Goal: Transaction & Acquisition: Subscribe to service/newsletter

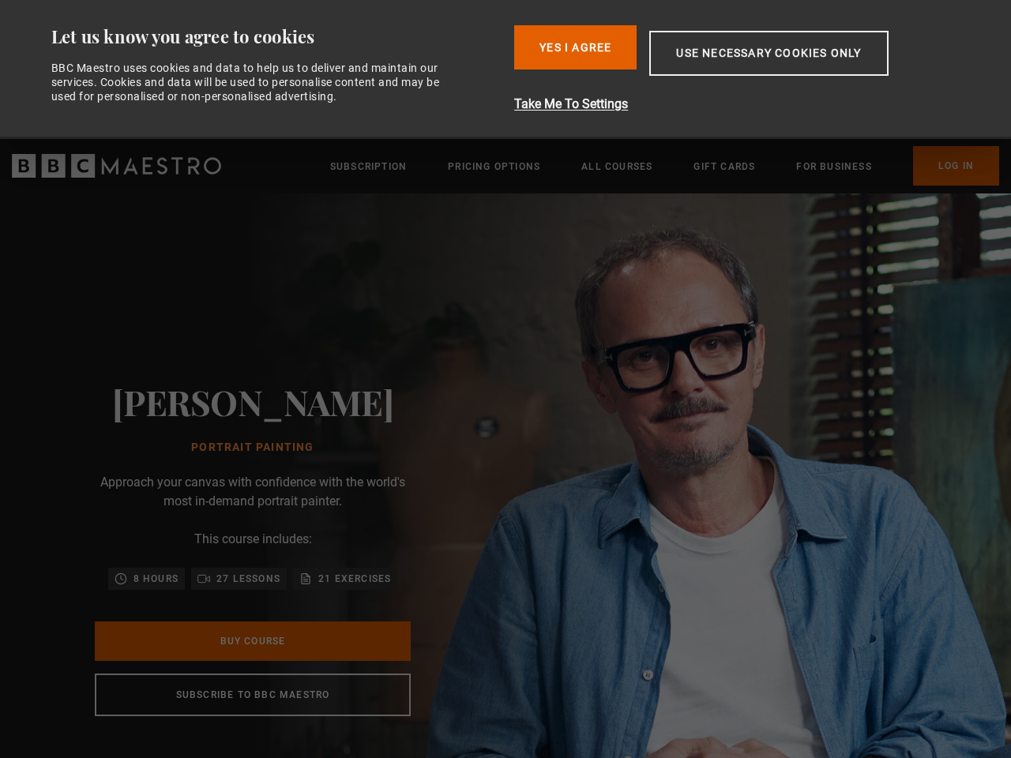
scroll to position [0, 2869]
click at [506, 379] on div "[PERSON_NAME] Portrait Painting Approach your canvas with confidence with the w…" at bounding box center [253, 549] width 506 height 711
click at [746, 70] on button "Use necessary cookies only" at bounding box center [768, 53] width 239 height 45
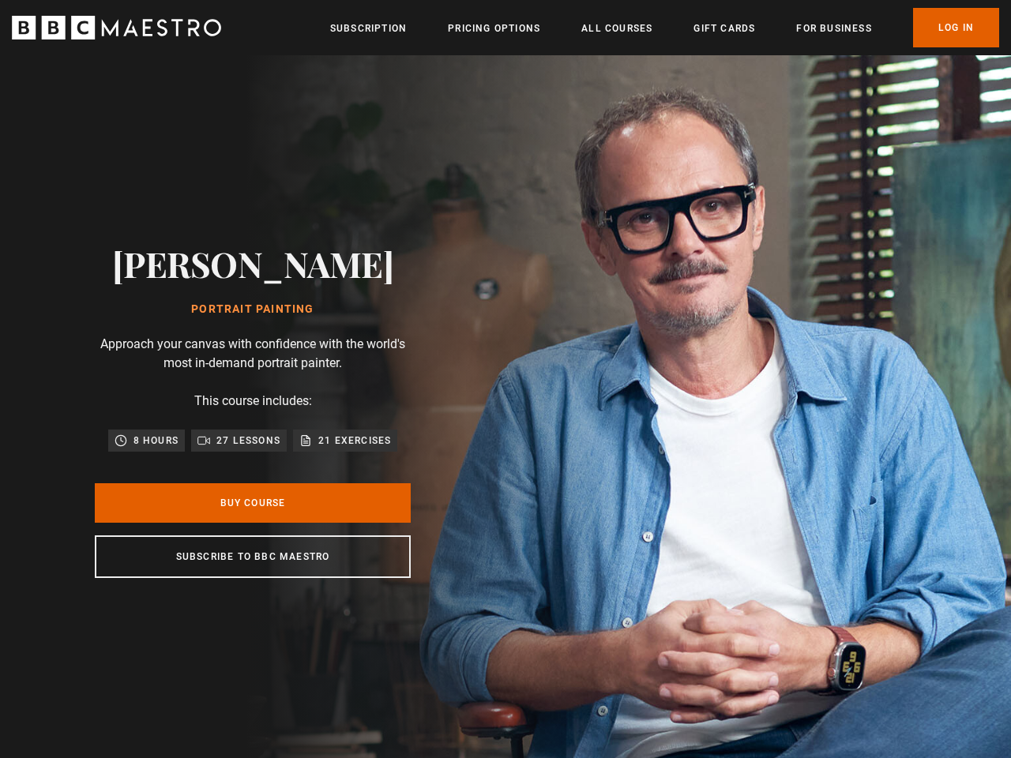
click at [576, 47] on header "Menu Close Subscription Pricing Options All Courses Gift Cards For business Alr…" at bounding box center [505, 27] width 1011 height 55
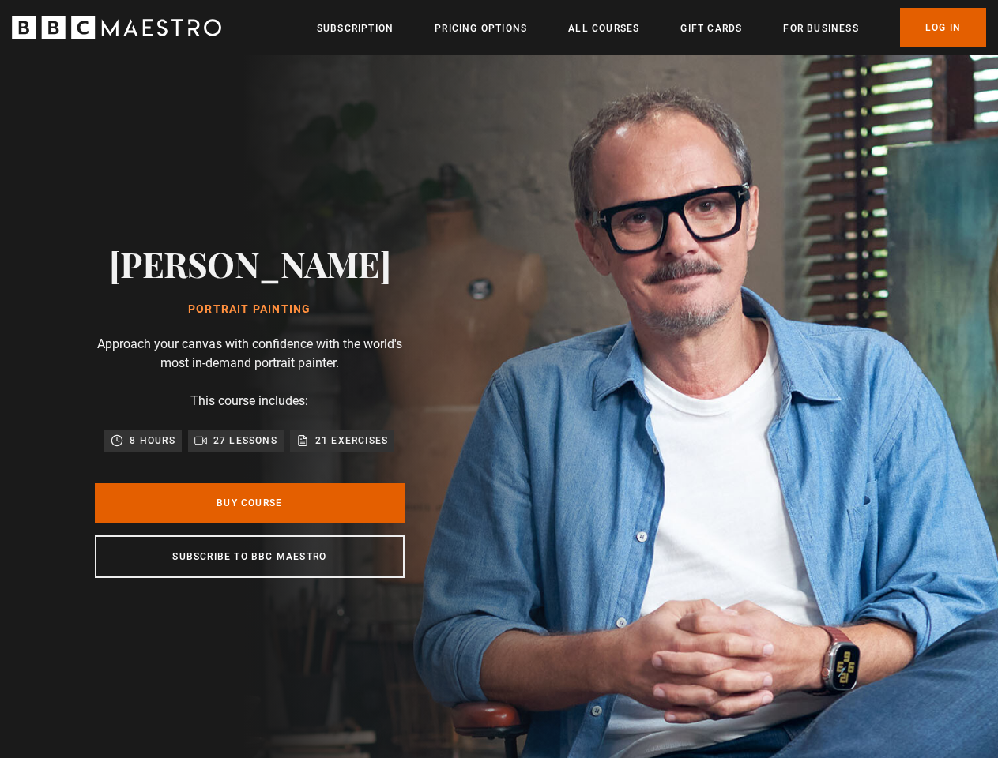
scroll to position [0, 3206]
click at [743, 104] on img at bounding box center [554, 410] width 998 height 711
click at [770, 53] on header "Menu Close Subscription Pricing Options All Courses Gift Cards For business Alr…" at bounding box center [499, 27] width 998 height 55
click at [253, 669] on div "[PERSON_NAME] Portrait Painting Approach your canvas with confidence with the w…" at bounding box center [249, 410] width 499 height 711
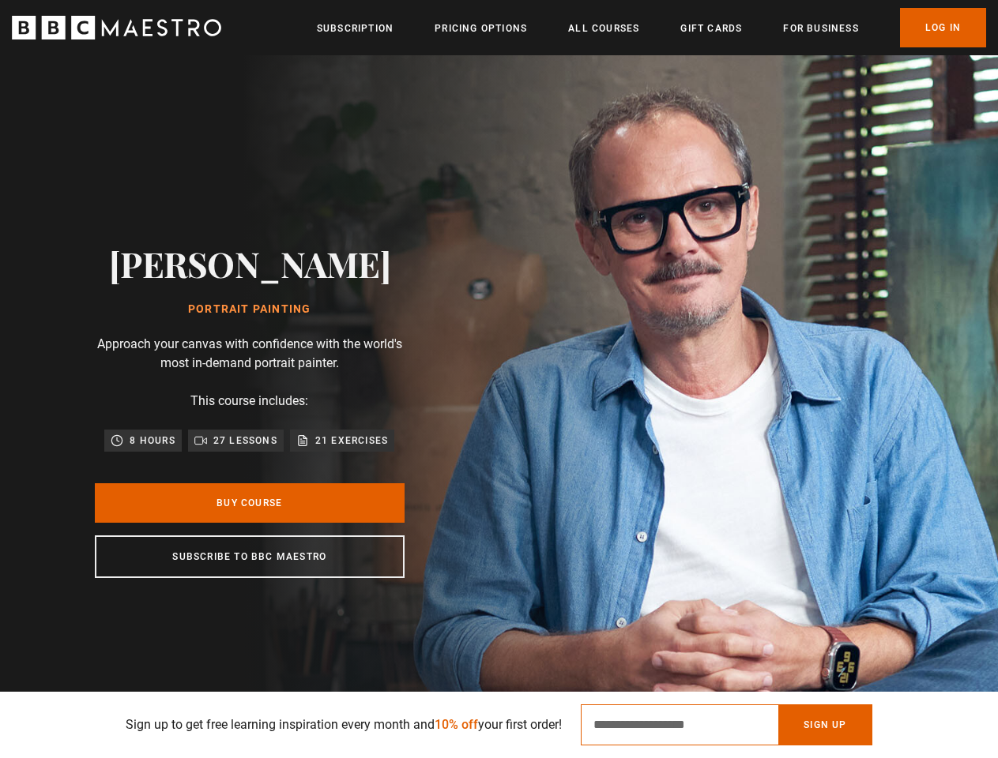
click at [737, 725] on input "Email Address" at bounding box center [680, 725] width 198 height 41
click at [836, 725] on button "Sign Up" at bounding box center [824, 725] width 93 height 41
